Goal: Use online tool/utility: Utilize a website feature to perform a specific function

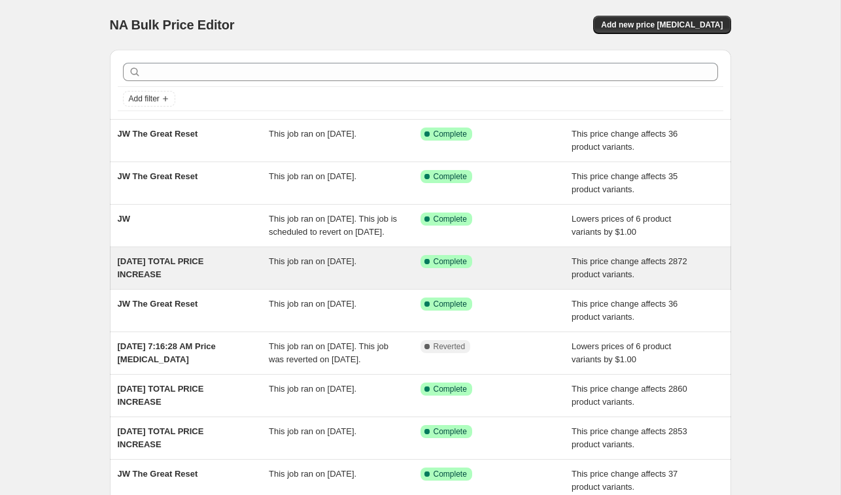
click at [179, 274] on span "09.27.2025 TOTAL PRICE INCREASE" at bounding box center [161, 267] width 86 height 23
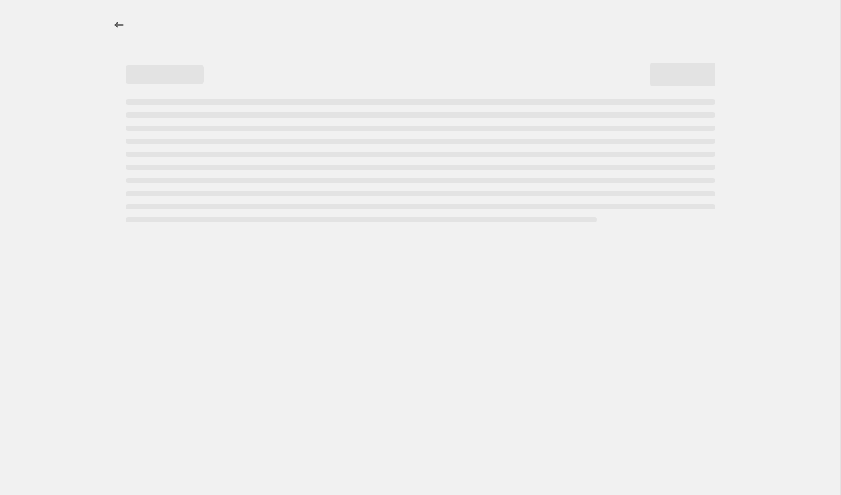
select select "ecap"
select select "no_change"
select select "not_equal"
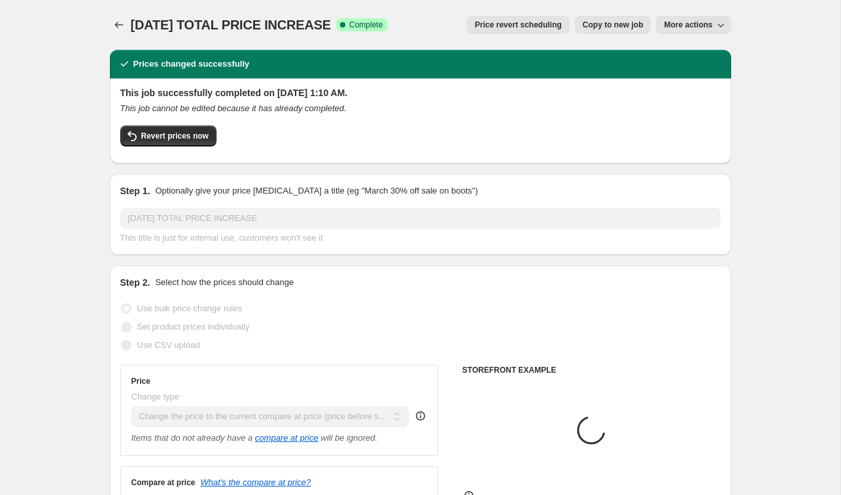
select select "tag"
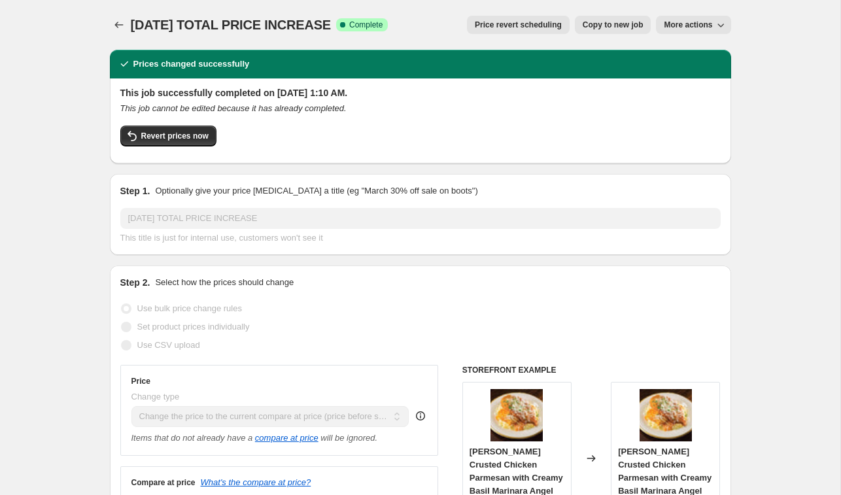
click at [608, 24] on span "Copy to new job" at bounding box center [613, 25] width 61 height 10
select select "ecap"
select select "no_change"
select select "tag"
select select "not_equal"
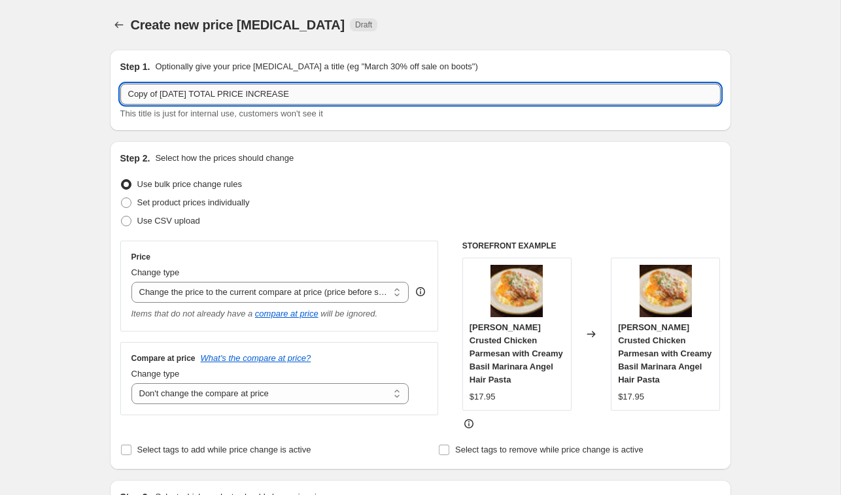
click at [182, 95] on input "Copy of 09.27.2025 TOTAL PRICE INCREASE" at bounding box center [420, 94] width 600 height 21
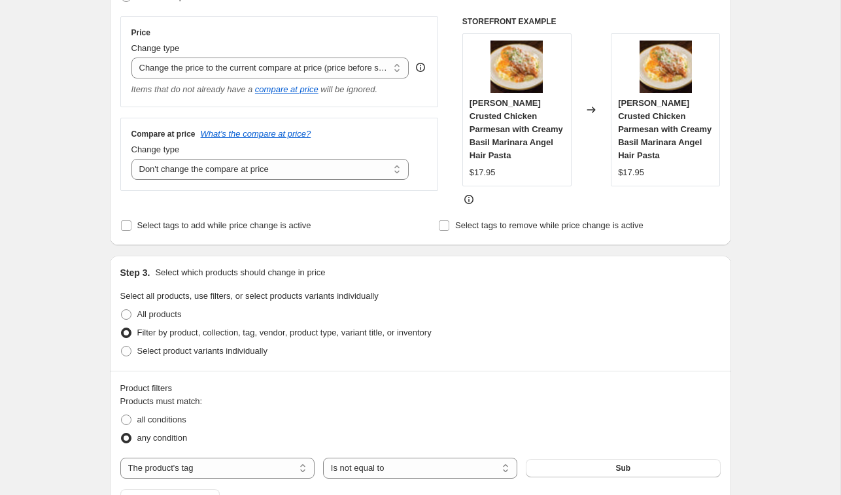
scroll to position [833, 0]
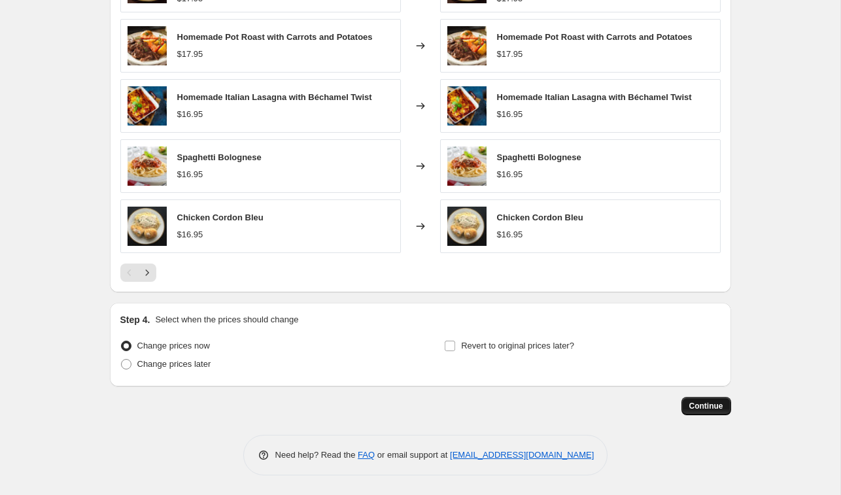
type input "10.4.2025 TOTAL PRICE INCREASE"
click at [701, 409] on span "Continue" at bounding box center [706, 406] width 34 height 10
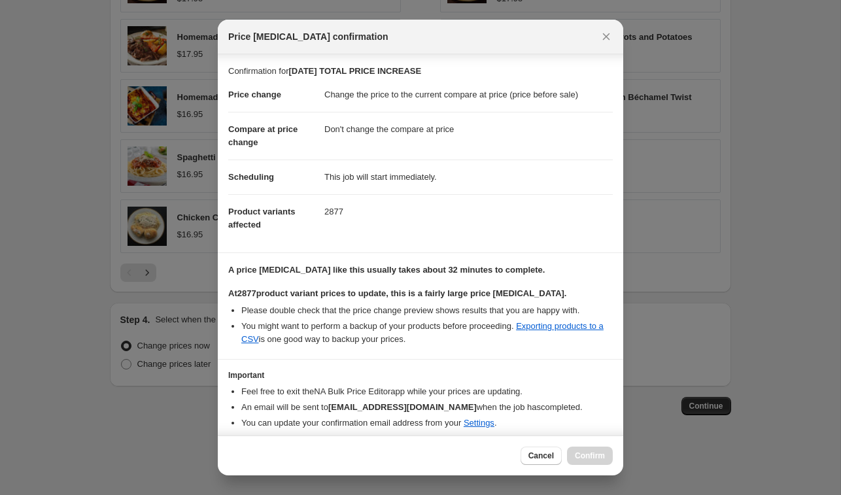
scroll to position [47, 0]
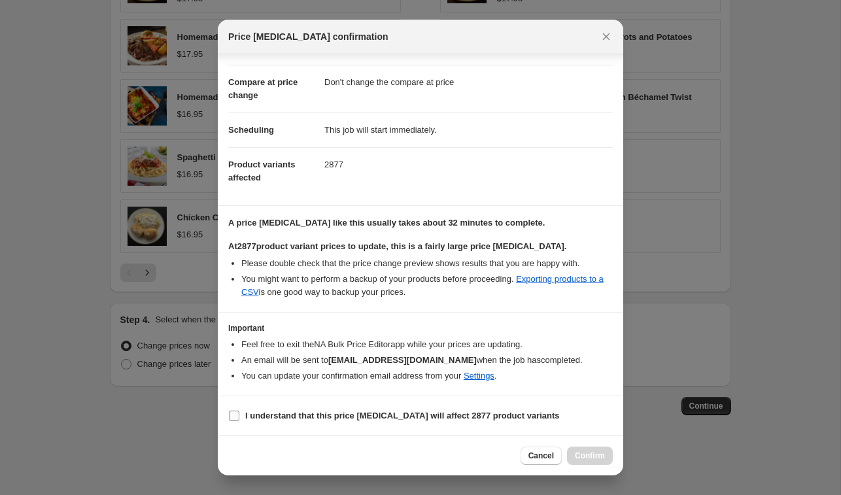
click at [234, 415] on input "I understand that this price change job will affect 2877 product variants" at bounding box center [234, 416] width 10 height 10
checkbox input "true"
click at [595, 457] on span "Confirm" at bounding box center [590, 456] width 30 height 10
